Goal: Find specific page/section: Find specific page/section

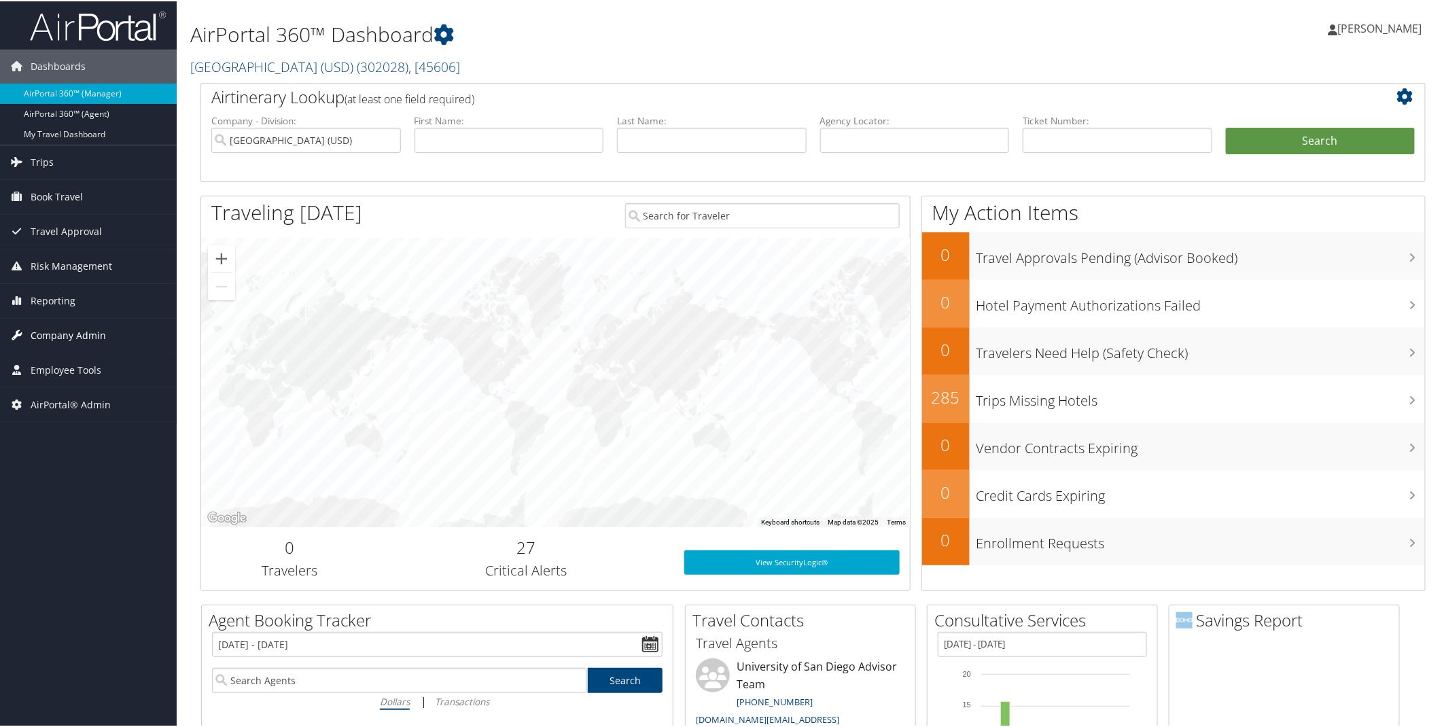
click at [68, 336] on span "Company Admin" at bounding box center [68, 334] width 75 height 34
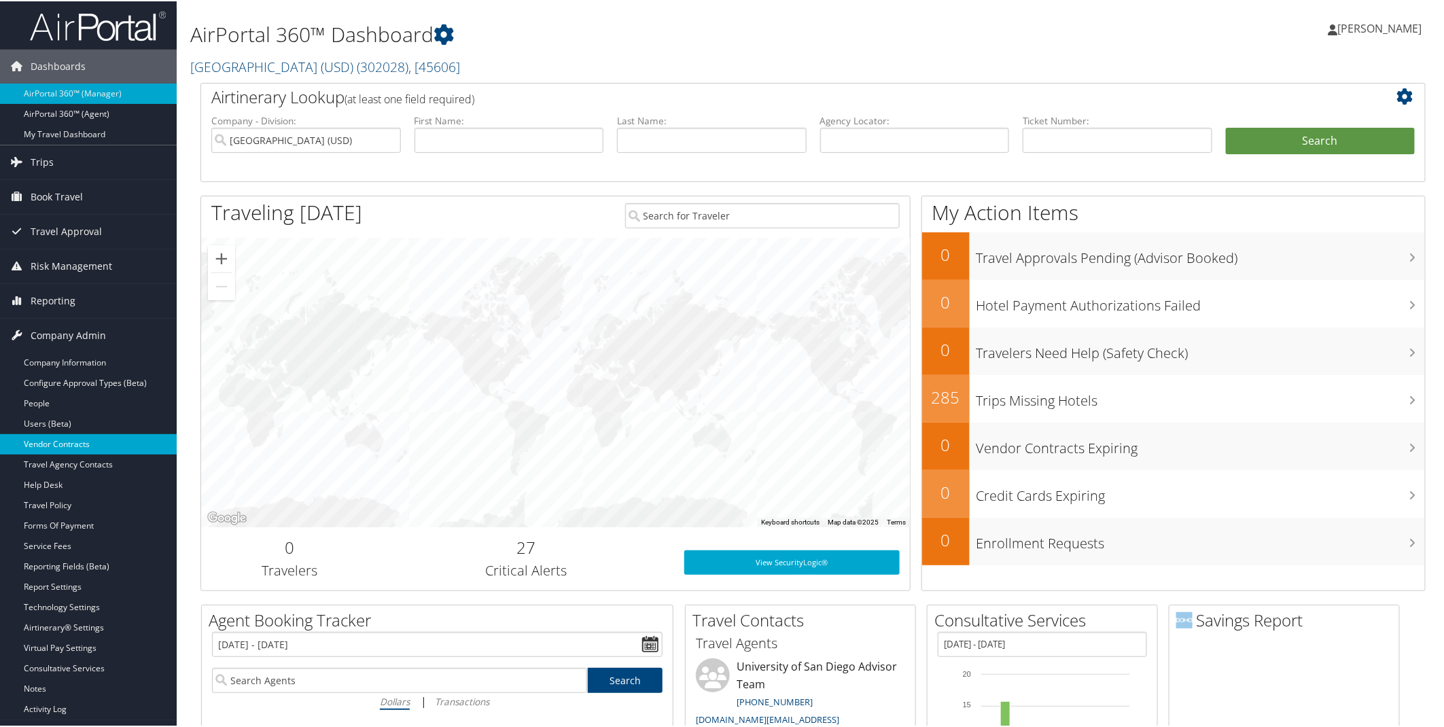
click at [56, 437] on link "Vendor Contracts" at bounding box center [88, 443] width 177 height 20
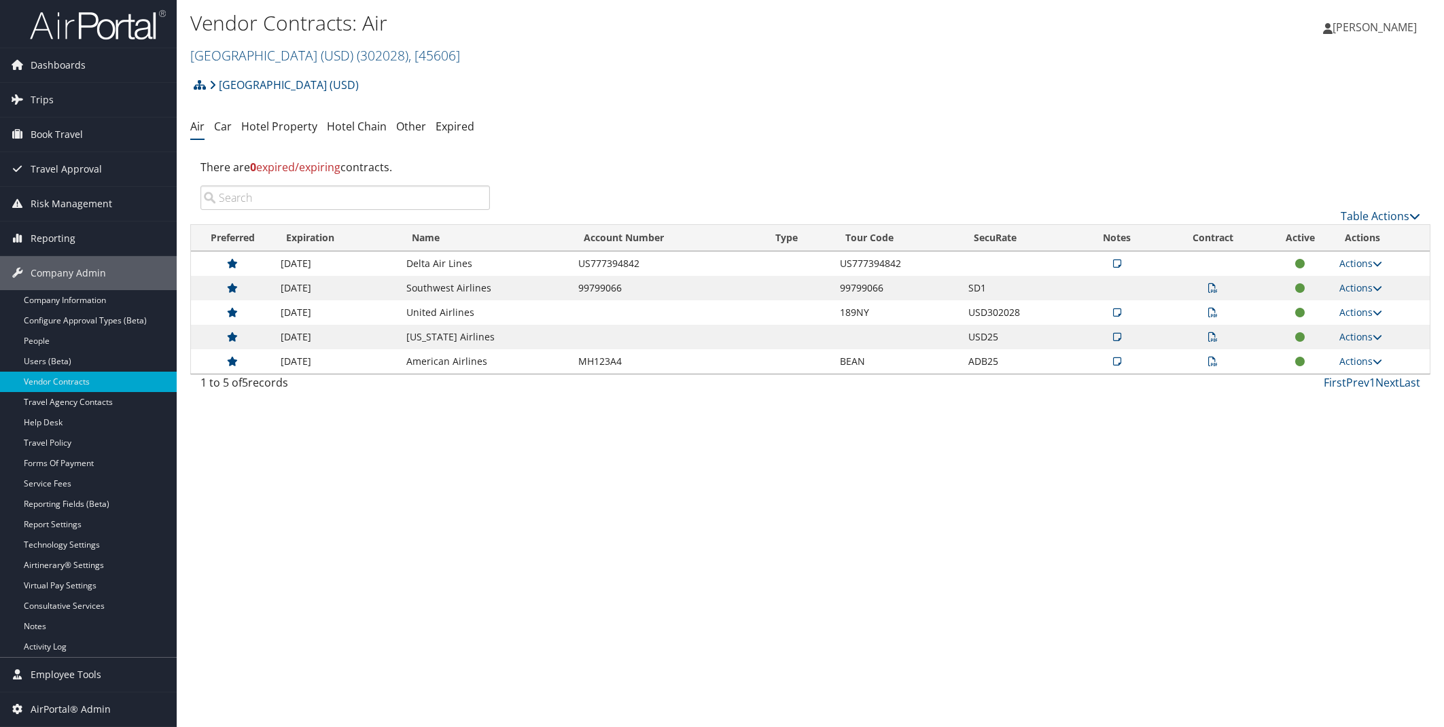
click at [272, 132] on link "Hotel Property" at bounding box center [279, 126] width 76 height 15
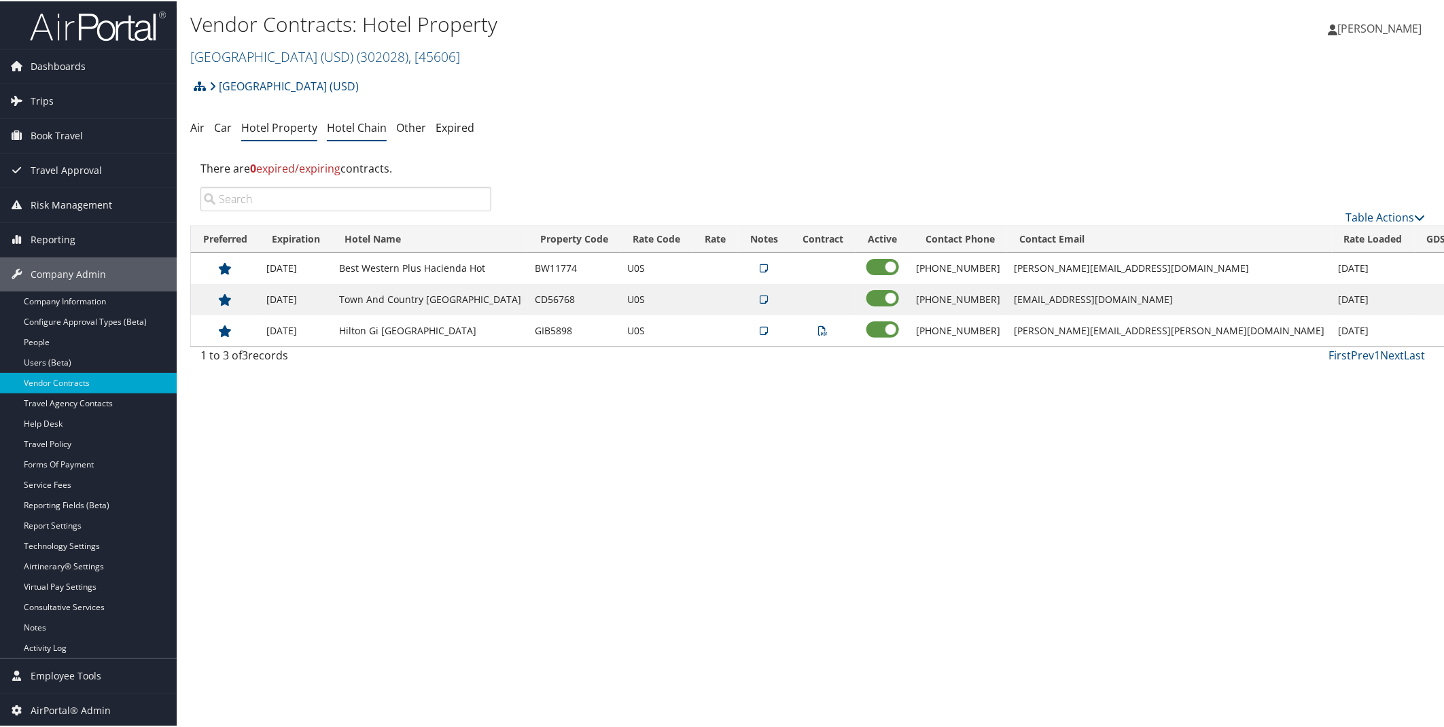
click at [354, 129] on link "Hotel Chain" at bounding box center [357, 126] width 60 height 15
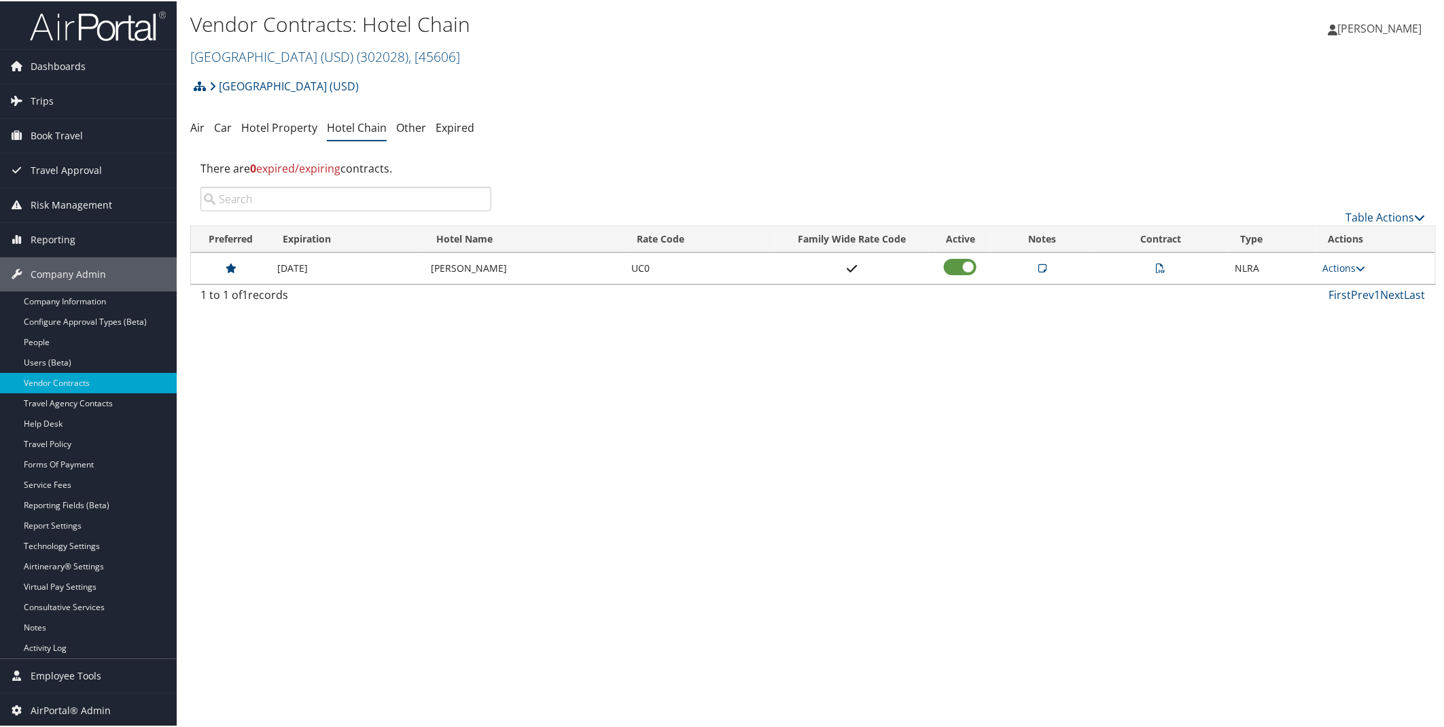
click at [898, 402] on div "Vendor Contracts: Hotel Chain University of San Diego (USD) ( 302028 ) , [ 4560…" at bounding box center [813, 363] width 1273 height 727
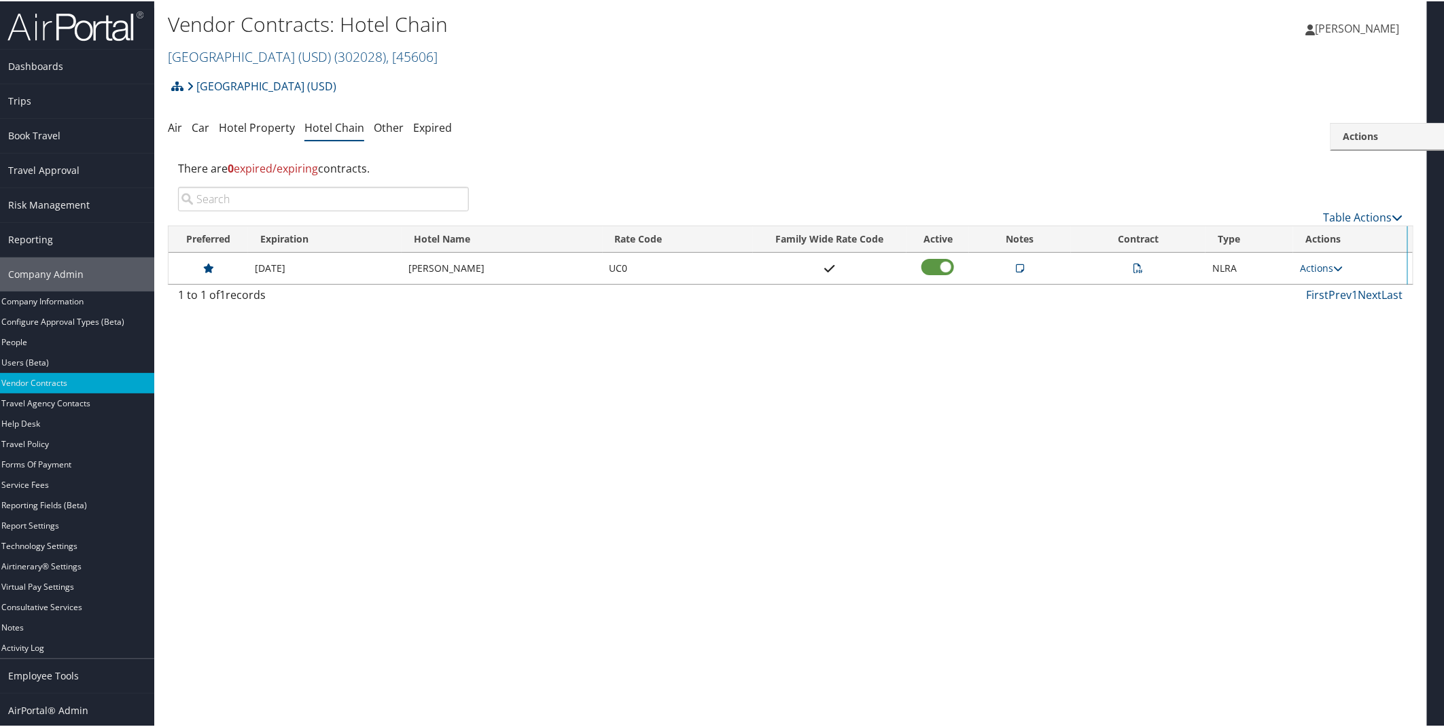
scroll to position [1, 0]
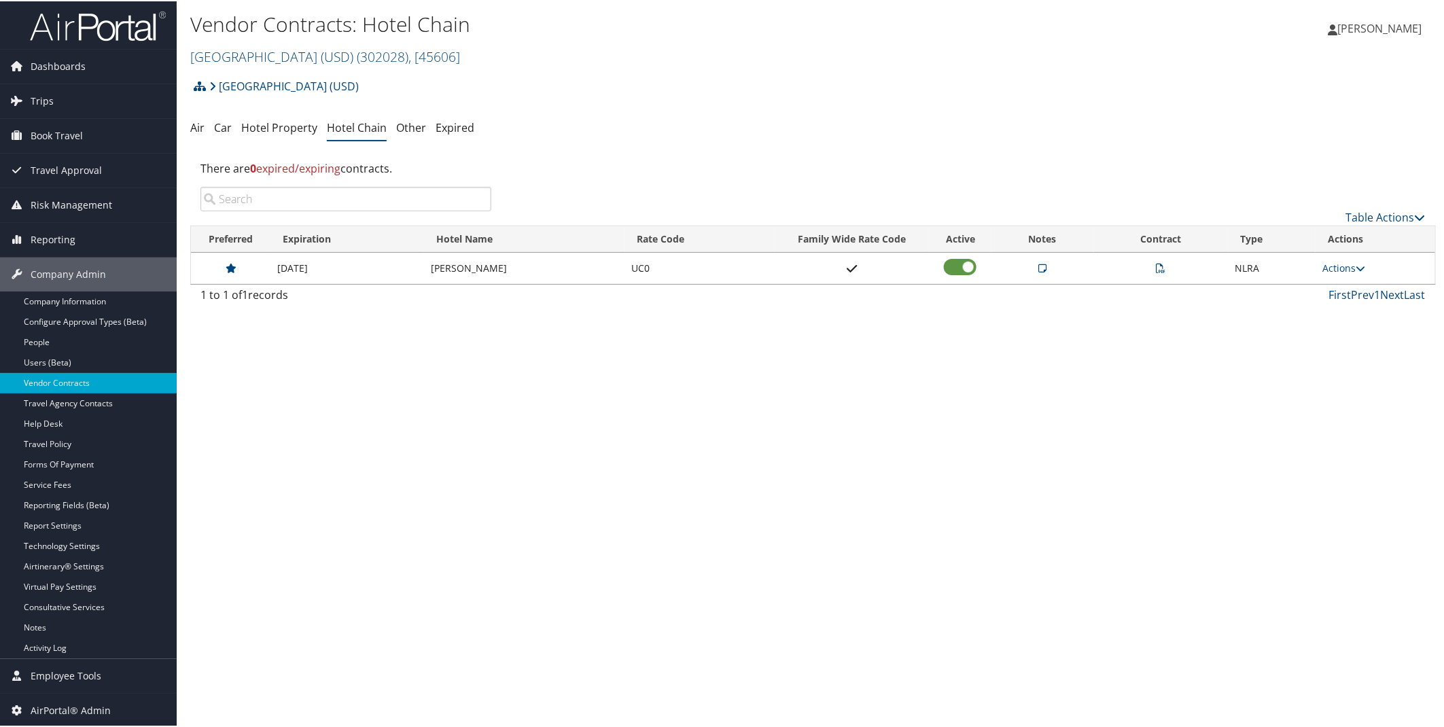
click at [1043, 270] on td "Rates tested in TP+ Aug 2025; The University of San Diego has a 15% off BAR at …" at bounding box center [1043, 266] width 102 height 31
click at [1043, 269] on icon at bounding box center [1042, 267] width 8 height 10
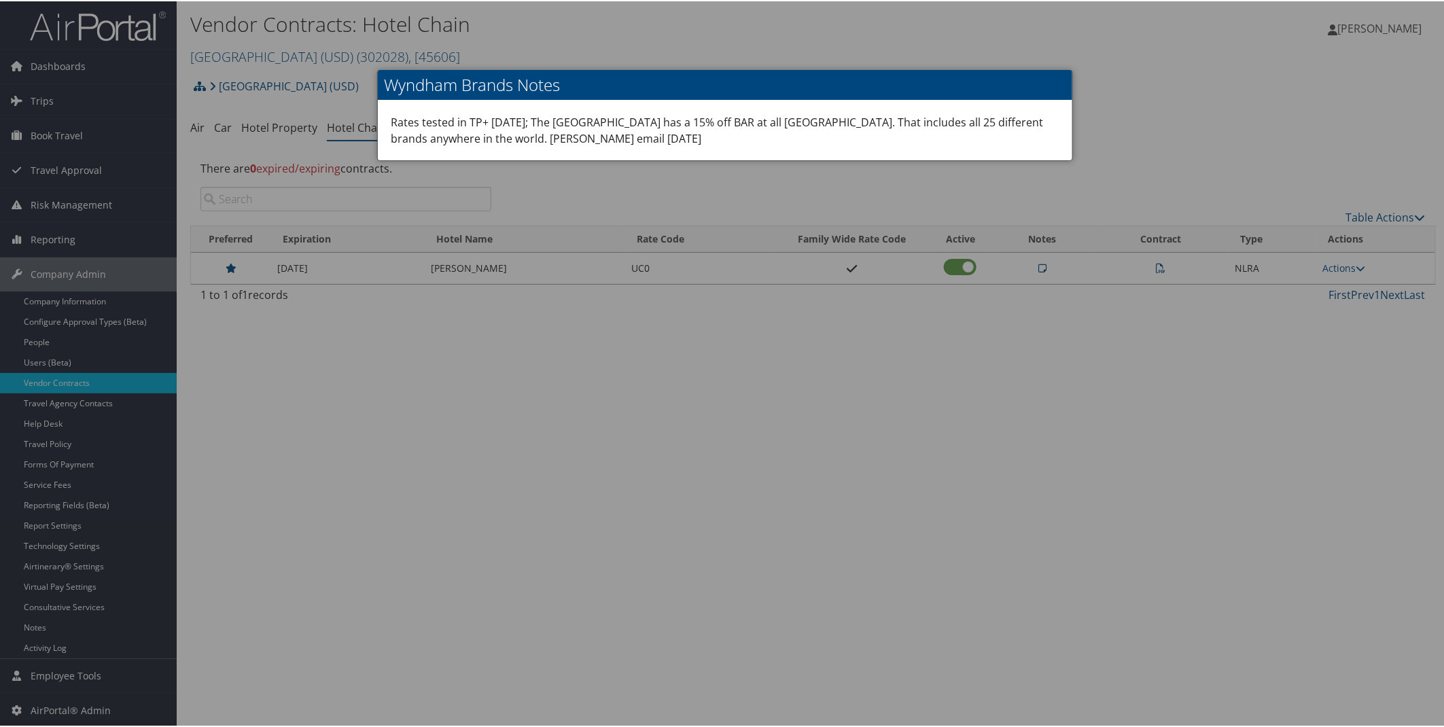
click at [678, 351] on div at bounding box center [725, 363] width 1450 height 727
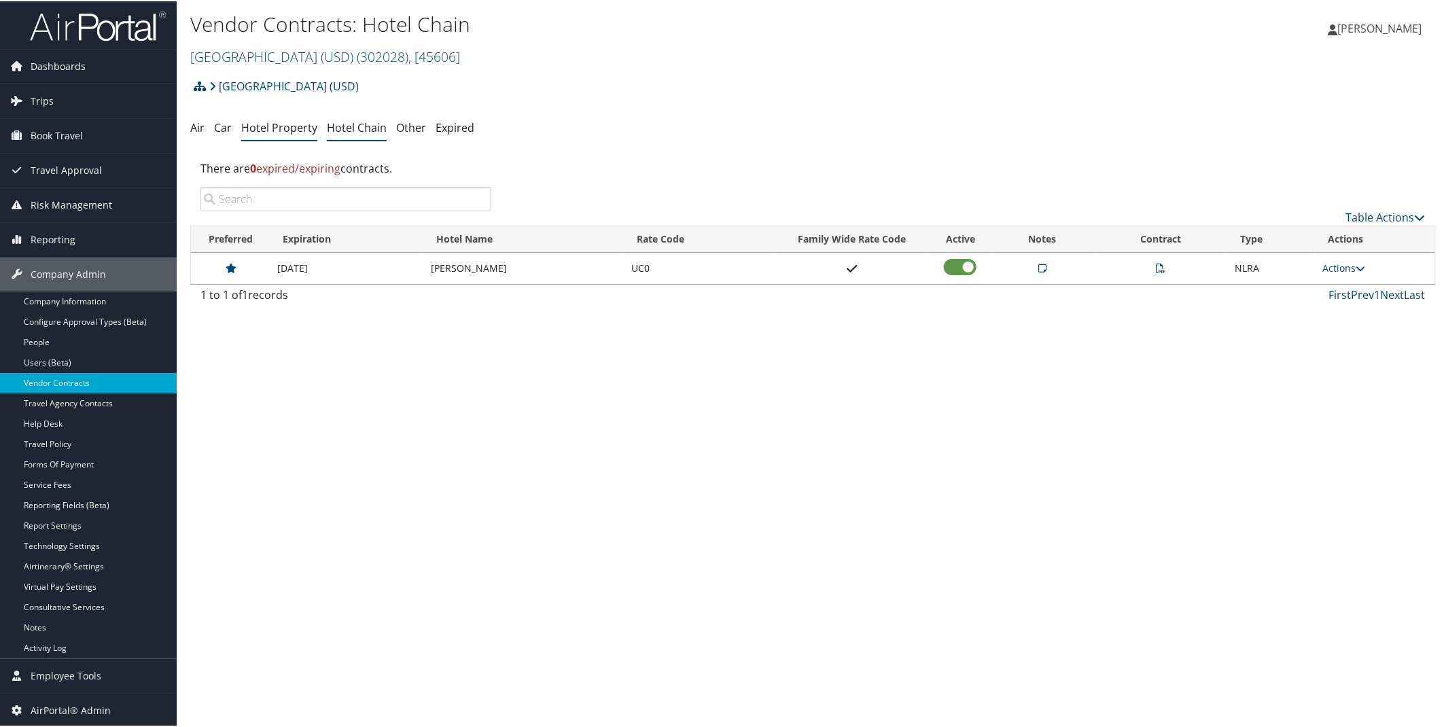
click at [257, 122] on link "Hotel Property" at bounding box center [279, 126] width 76 height 15
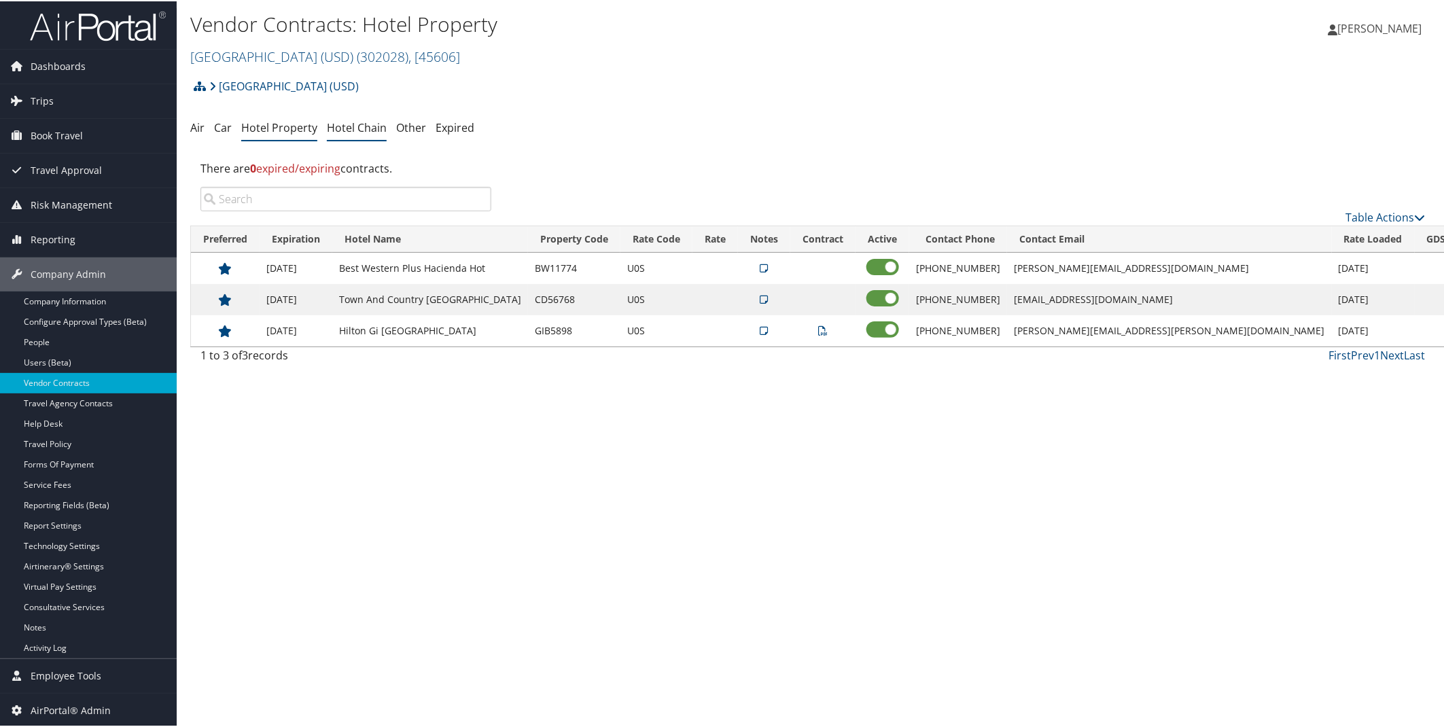
click at [357, 124] on link "Hotel Chain" at bounding box center [357, 126] width 60 height 15
